Goal: Task Accomplishment & Management: Manage account settings

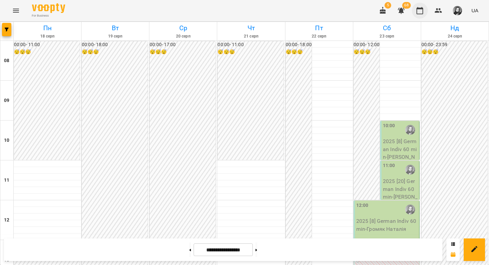
scroll to position [347, 0]
click at [421, 11] on icon "button" at bounding box center [420, 11] width 8 height 8
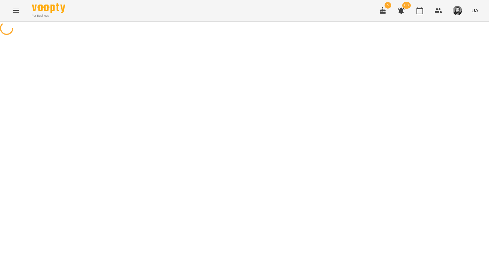
click at [458, 11] on img "button" at bounding box center [457, 10] width 9 height 9
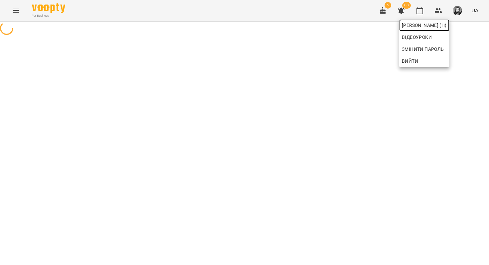
click at [447, 26] on span "[PERSON_NAME] (н)" at bounding box center [424, 25] width 45 height 8
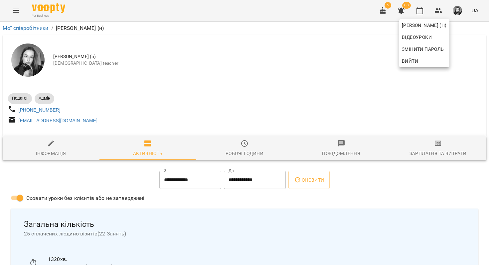
click at [253, 164] on div at bounding box center [244, 132] width 489 height 265
click at [248, 156] on div "Робочі години" at bounding box center [245, 154] width 38 height 8
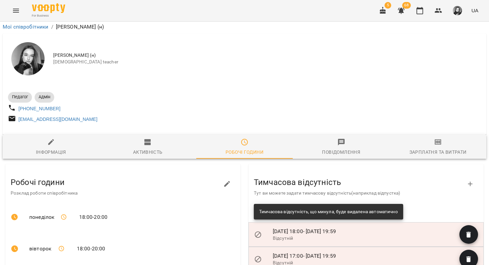
scroll to position [136, 0]
click at [470, 180] on icon "button" at bounding box center [470, 184] width 8 height 8
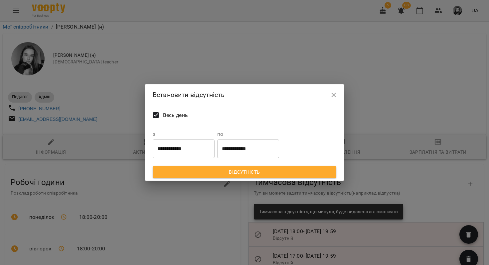
click at [199, 148] on input "**********" at bounding box center [184, 149] width 62 height 19
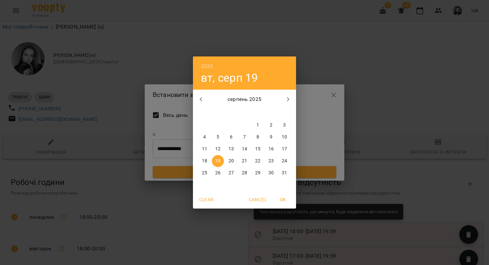
click at [247, 161] on span "21" at bounding box center [245, 161] width 12 height 7
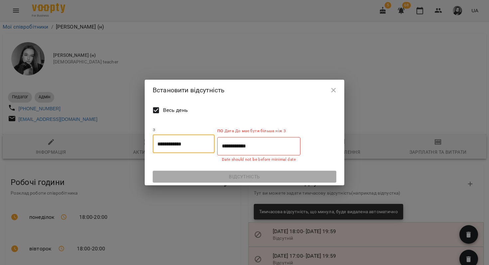
click at [208, 144] on input "**********" at bounding box center [184, 144] width 62 height 19
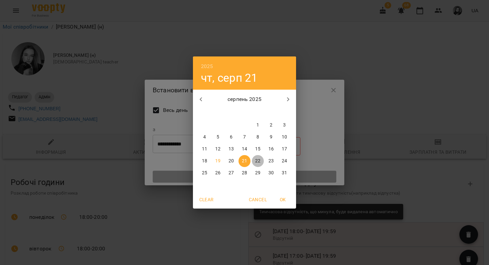
click at [257, 159] on p "22" at bounding box center [257, 161] width 5 height 7
type input "**********"
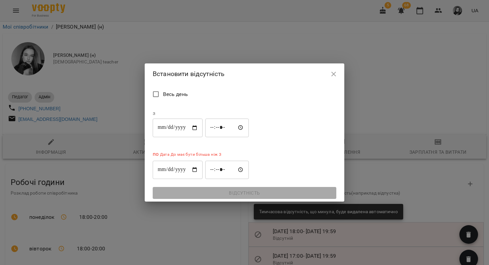
click at [198, 137] on input "**********" at bounding box center [178, 128] width 50 height 19
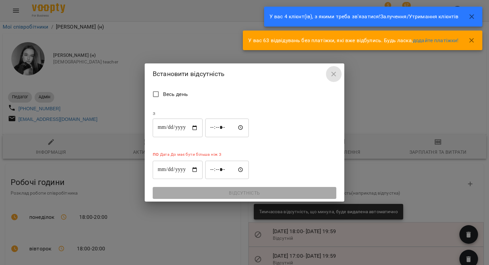
click at [332, 78] on icon "button" at bounding box center [334, 74] width 8 height 8
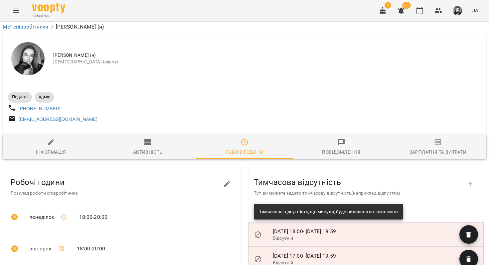
scroll to position [0, 0]
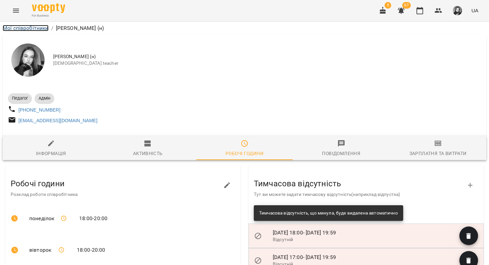
click at [31, 30] on link "Мої співробітники" at bounding box center [26, 28] width 46 height 6
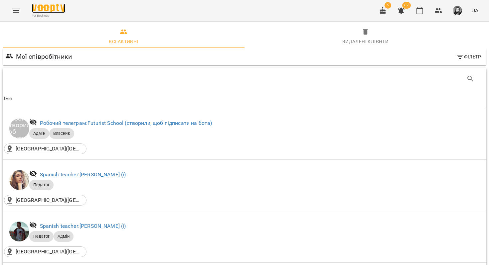
click at [36, 7] on img at bounding box center [48, 8] width 33 height 10
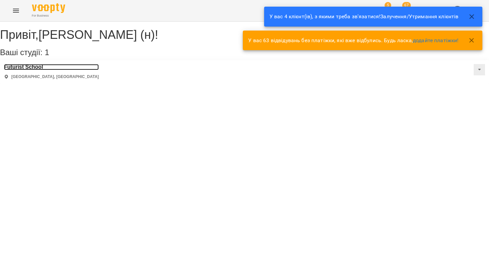
click at [14, 70] on h3 "Futurist School" at bounding box center [51, 67] width 95 height 6
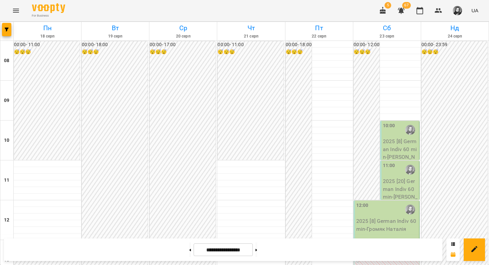
scroll to position [322, 0]
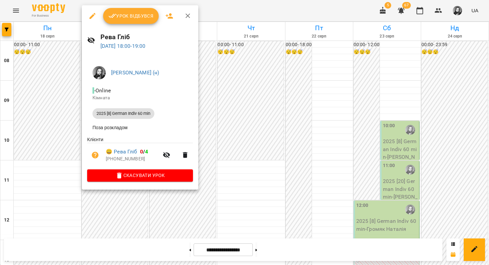
click at [141, 18] on span "Урок відбувся" at bounding box center [130, 16] width 45 height 8
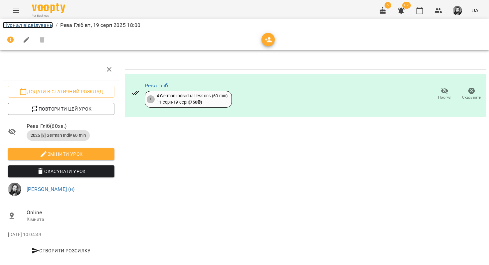
click at [47, 25] on link "Журнал відвідувань" at bounding box center [28, 25] width 50 height 6
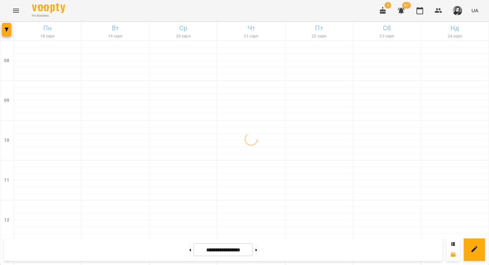
scroll to position [404, 0]
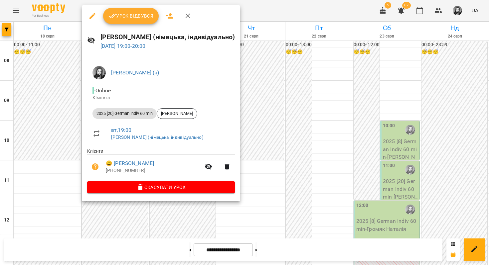
click at [142, 21] on button "Урок відбувся" at bounding box center [131, 16] width 56 height 16
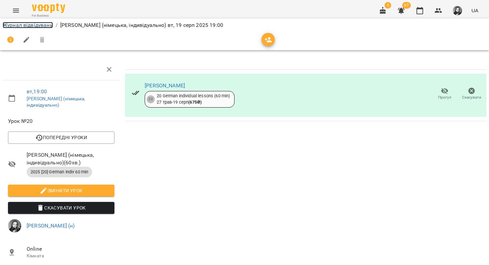
click at [46, 25] on link "Журнал відвідувань" at bounding box center [28, 25] width 50 height 6
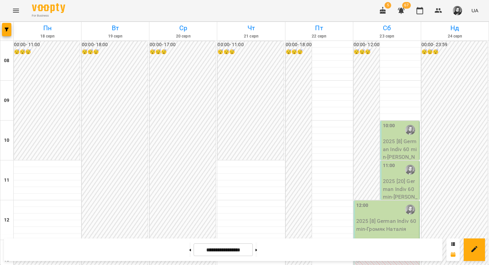
scroll to position [336, 0]
